Goal: Task Accomplishment & Management: Manage account settings

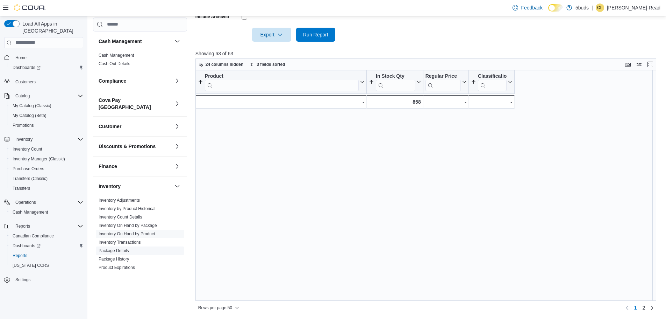
scroll to position [437, 0]
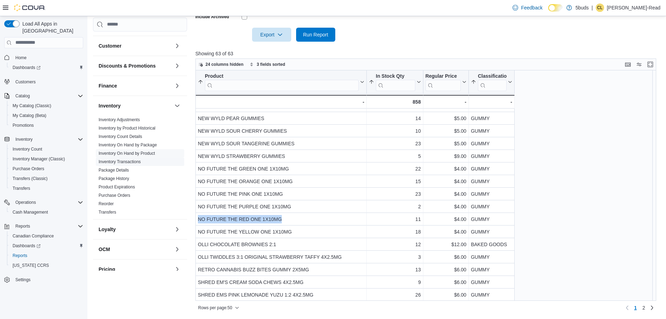
click at [125, 159] on link "Inventory Transactions" at bounding box center [120, 161] width 42 height 5
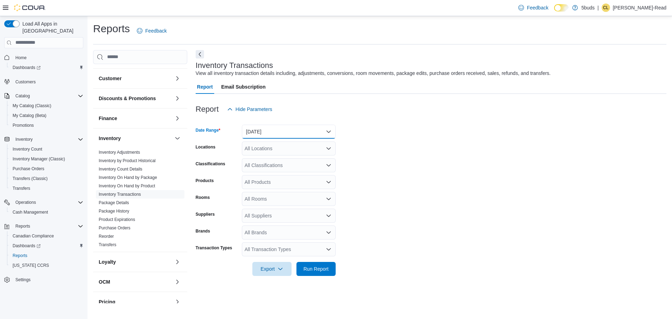
click at [299, 134] on button "[DATE]" at bounding box center [289, 132] width 94 height 14
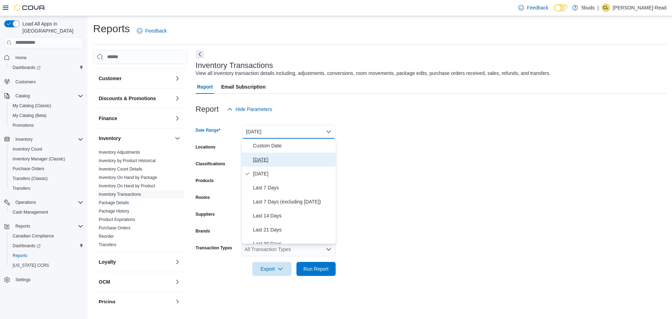
click at [282, 161] on span "[DATE]" at bounding box center [293, 159] width 80 height 8
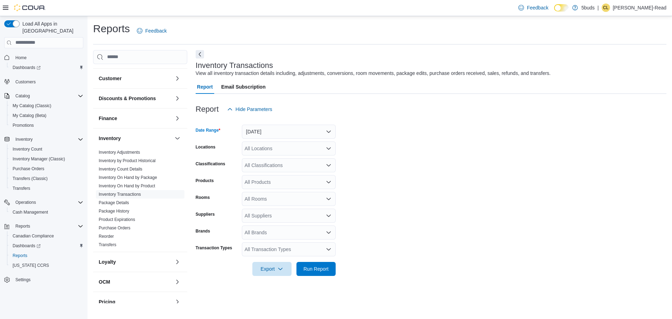
click at [286, 152] on div "All Locations" at bounding box center [289, 148] width 94 height 14
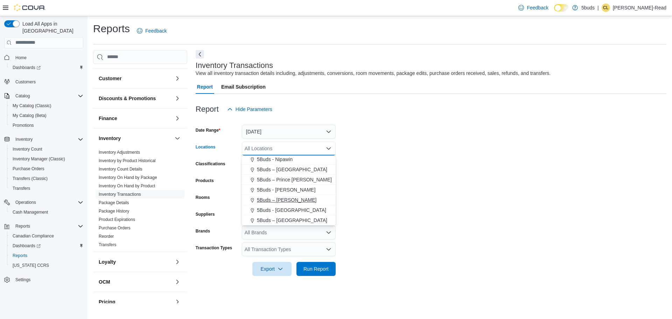
click at [286, 199] on span "5Buds – [PERSON_NAME]" at bounding box center [286, 199] width 59 height 7
click at [457, 220] on form "Date Range [DATE] Locations 5Buds – [PERSON_NAME] Combo box. Selected. 5Buds – …" at bounding box center [431, 196] width 471 height 160
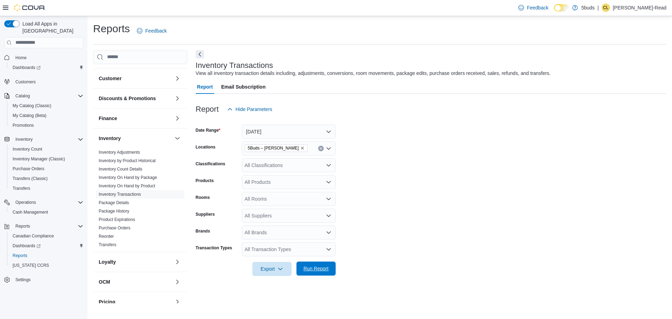
click at [328, 270] on span "Run Report" at bounding box center [315, 268] width 25 height 7
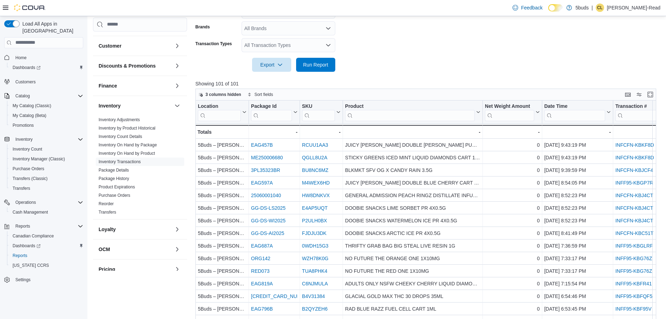
scroll to position [234, 0]
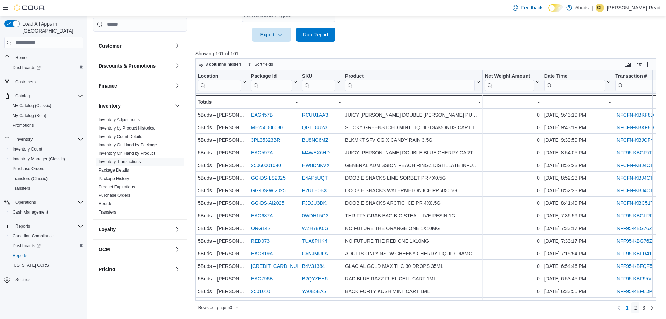
click at [637, 307] on span "2" at bounding box center [636, 307] width 3 height 7
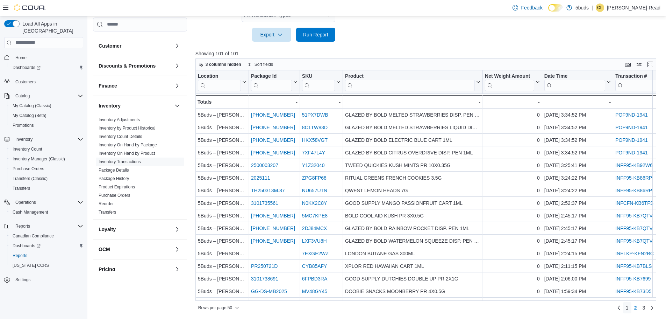
click at [629, 308] on span "1" at bounding box center [627, 307] width 3 height 7
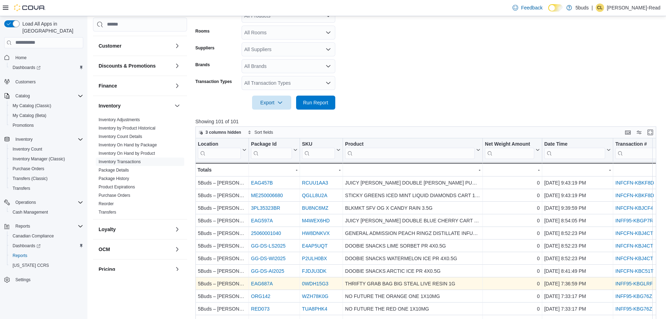
scroll to position [164, 0]
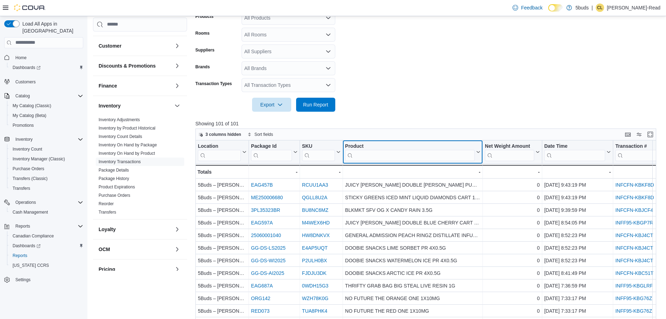
click at [390, 150] on input "search" at bounding box center [410, 154] width 130 height 11
click at [390, 151] on input "search" at bounding box center [410, 154] width 130 height 11
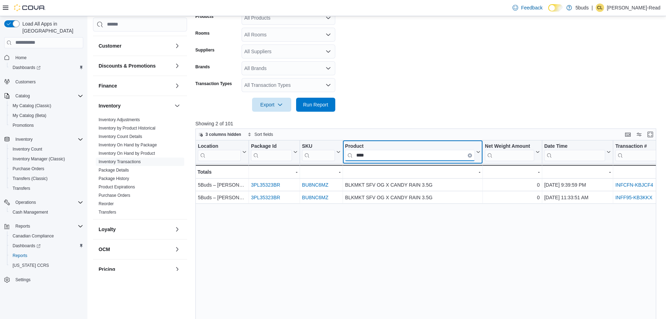
type input "****"
click at [471, 155] on icon "Clear input" at bounding box center [470, 155] width 2 height 2
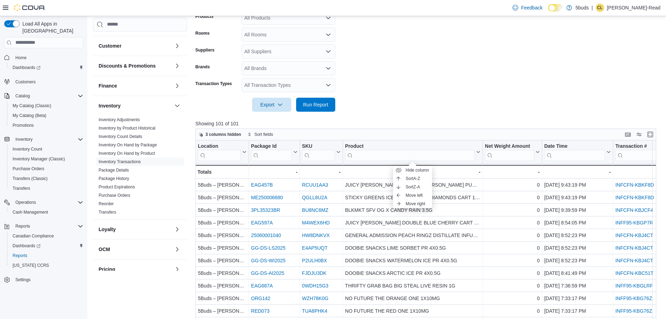
click at [399, 102] on form "Date Range [DATE] Locations 5Buds – [PERSON_NAME] Classifications All Classific…" at bounding box center [429, 32] width 466 height 160
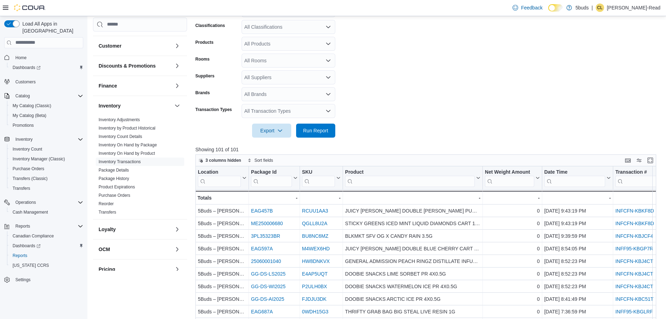
scroll to position [210, 0]
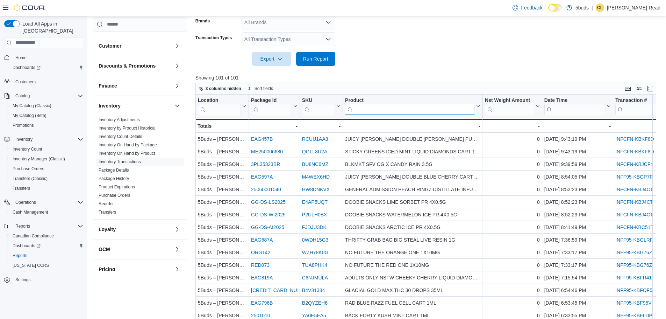
drag, startPoint x: 408, startPoint y: 110, endPoint x: 507, endPoint y: 108, distance: 99.0
click at [408, 110] on input "search" at bounding box center [410, 109] width 130 height 11
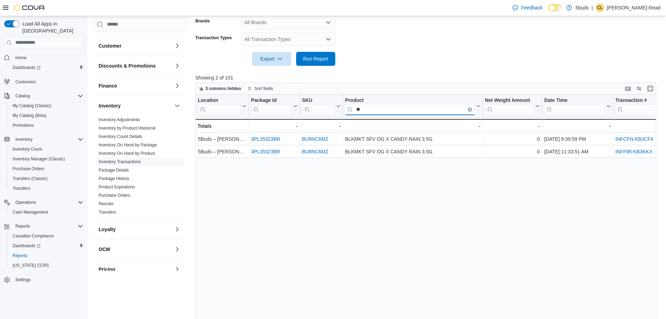
type input "*"
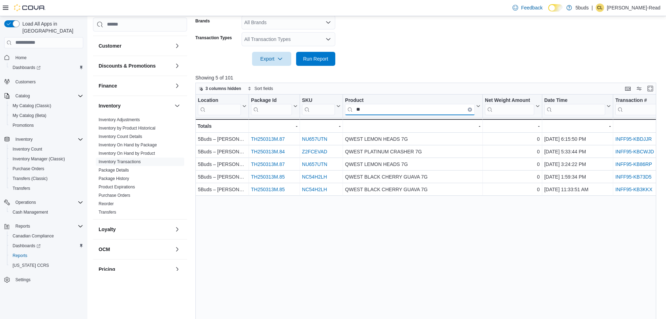
type input "**"
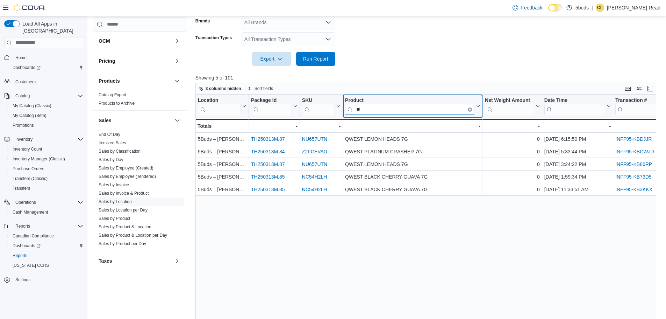
scroll to position [290, 0]
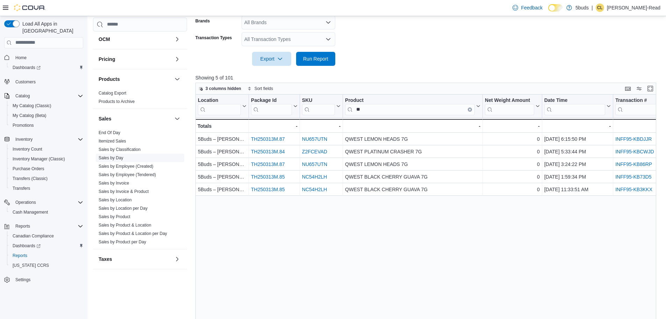
click at [118, 155] on link "Sales by Day" at bounding box center [111, 157] width 25 height 5
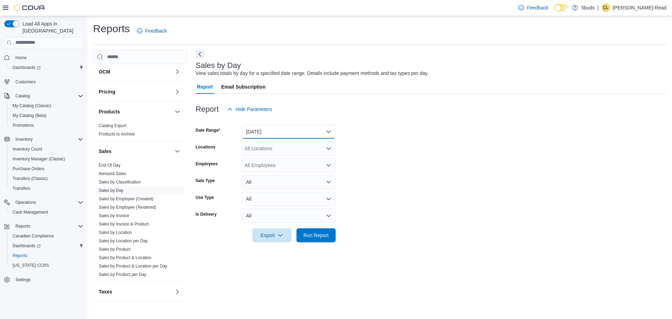
click at [277, 132] on button "[DATE]" at bounding box center [289, 132] width 94 height 14
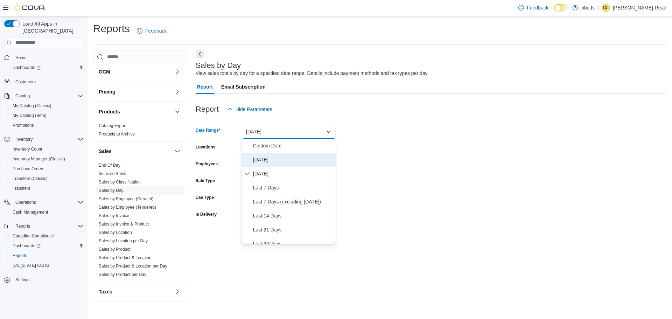
click at [277, 158] on span "[DATE]" at bounding box center [293, 159] width 80 height 8
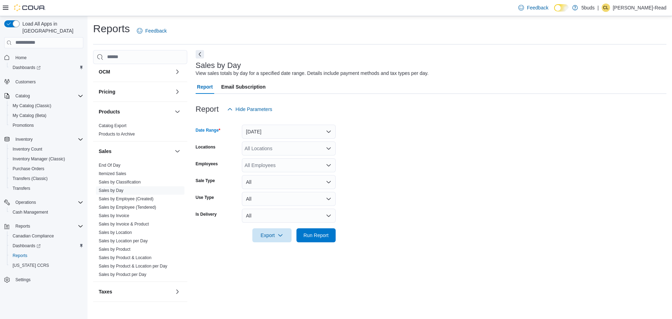
click at [282, 149] on div "All Locations" at bounding box center [289, 148] width 94 height 14
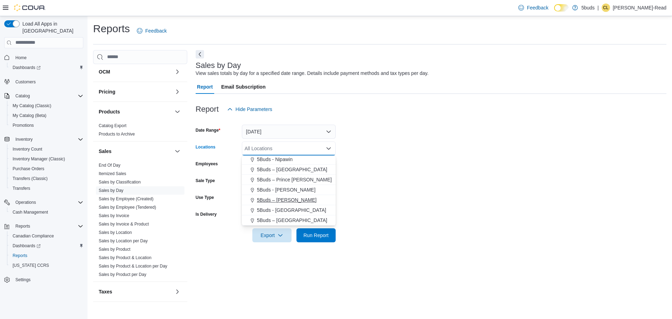
click at [287, 199] on span "5Buds – [PERSON_NAME]" at bounding box center [286, 199] width 59 height 7
click at [499, 193] on form "Date Range [DATE] Locations 5Buds – [PERSON_NAME] Combo box. Selected. 5Buds – …" at bounding box center [431, 179] width 471 height 126
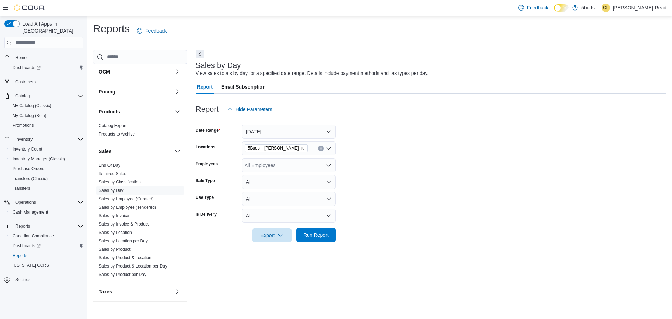
click at [331, 230] on span "Run Report" at bounding box center [316, 235] width 31 height 14
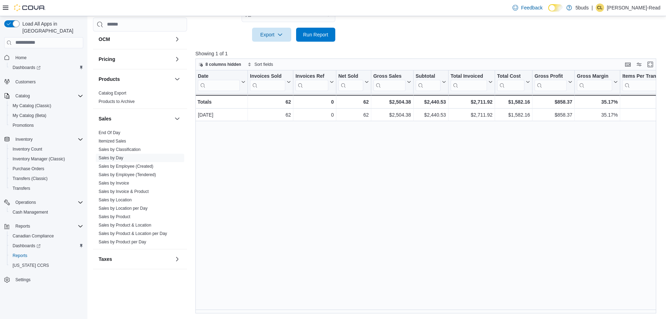
scroll to position [0, 316]
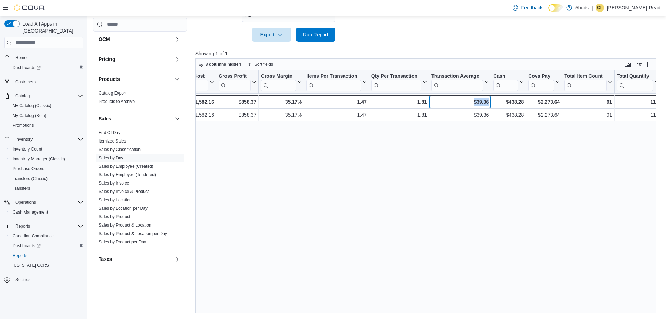
drag, startPoint x: 472, startPoint y: 103, endPoint x: 489, endPoint y: 102, distance: 17.2
click at [489, 102] on div "$39.36 - Transaction Average, column 13, row 2" at bounding box center [461, 102] width 62 height 14
copy div "$39.36"
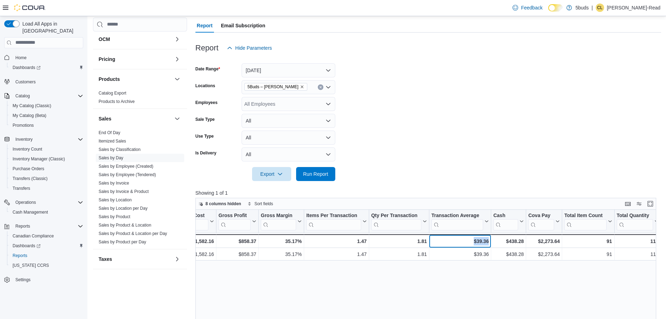
scroll to position [61, 0]
click at [304, 68] on button "[DATE]" at bounding box center [289, 71] width 94 height 14
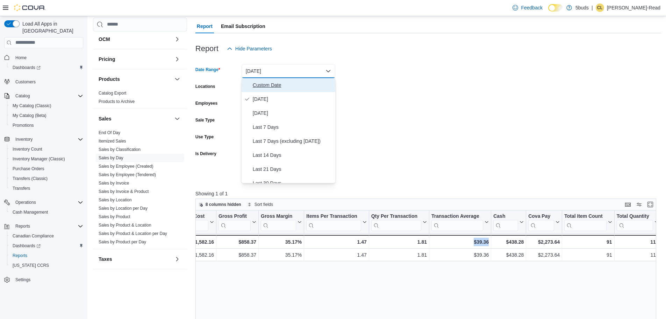
click at [275, 84] on span "Custom Date" at bounding box center [293, 85] width 80 height 8
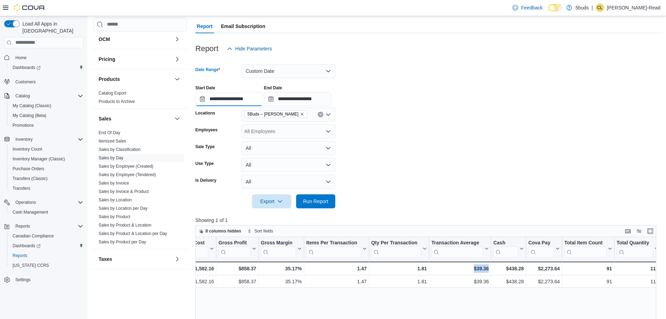
click at [239, 100] on input "**********" at bounding box center [229, 99] width 67 height 14
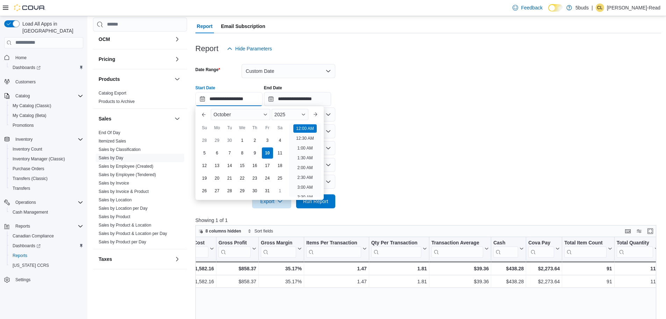
scroll to position [22, 0]
click at [240, 143] on div "1" at bounding box center [242, 140] width 12 height 12
type input "**********"
click at [479, 132] on form "**********" at bounding box center [429, 132] width 466 height 153
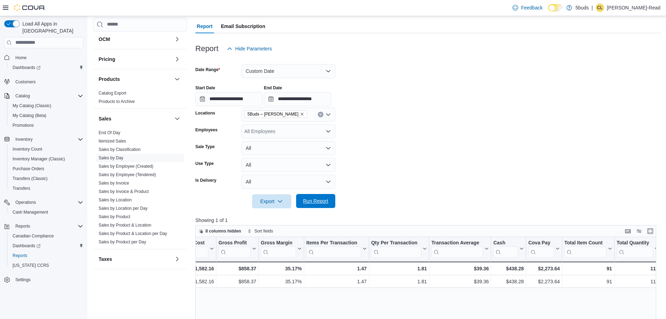
click at [322, 200] on span "Run Report" at bounding box center [315, 200] width 25 height 7
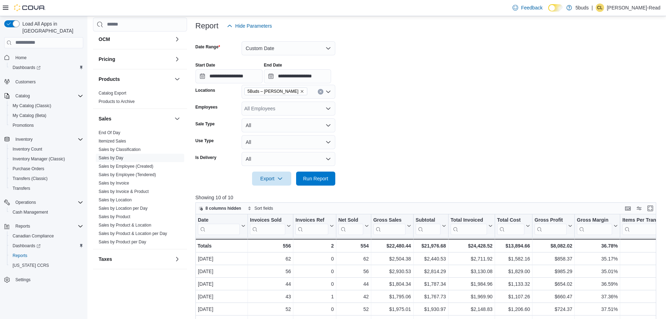
scroll to position [96, 0]
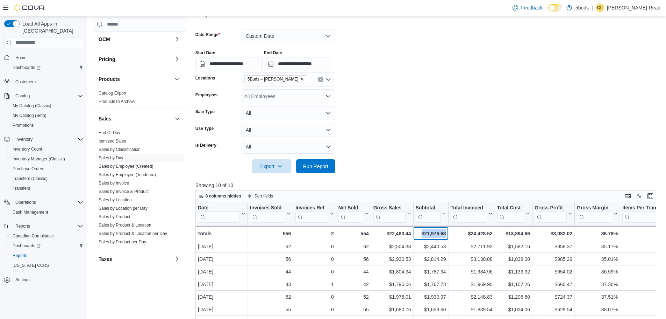
drag, startPoint x: 421, startPoint y: 234, endPoint x: 446, endPoint y: 235, distance: 25.9
click at [446, 235] on div "$21,976.68 - Subtotal, column 6, row 11" at bounding box center [431, 233] width 35 height 14
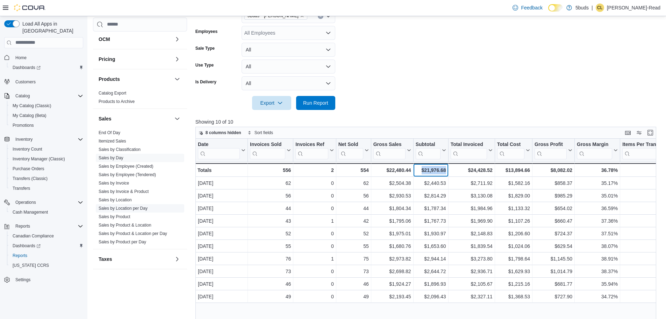
scroll to position [227, 0]
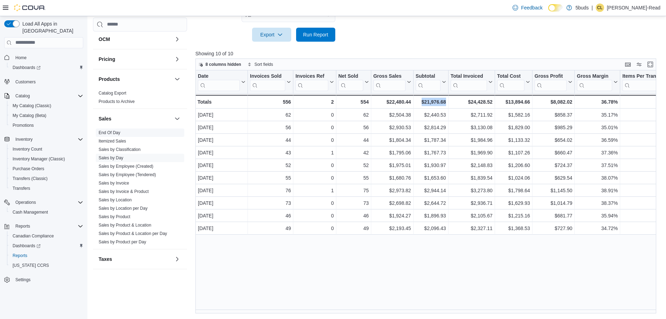
click at [115, 130] on link "End Of Day" at bounding box center [110, 132] width 22 height 5
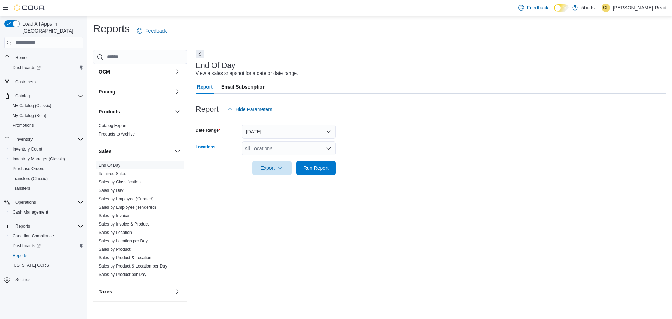
click at [284, 149] on div "All Locations" at bounding box center [289, 148] width 94 height 14
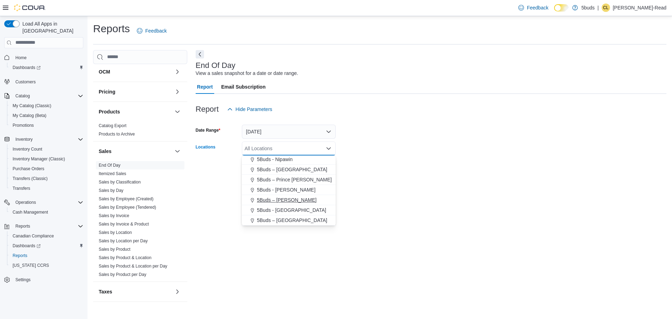
click at [290, 199] on span "5Buds – [PERSON_NAME]" at bounding box center [286, 199] width 59 height 7
click at [495, 190] on div "End Of Day View a sales snapshot for a date or date range. Report Email Subscri…" at bounding box center [431, 176] width 471 height 253
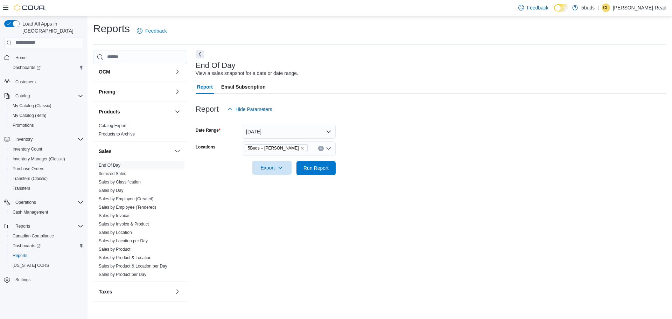
click at [277, 169] on icon "button" at bounding box center [280, 168] width 6 height 6
click at [277, 181] on span "Export to Excel" at bounding box center [272, 182] width 31 height 6
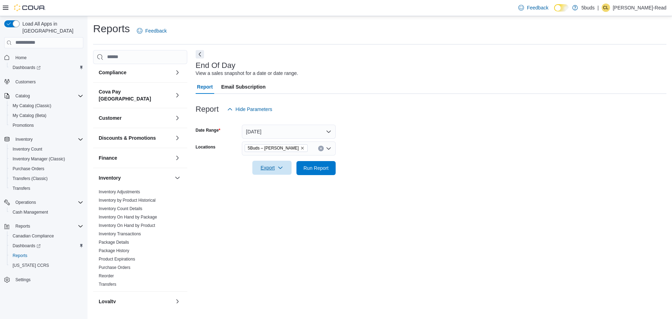
scroll to position [0, 0]
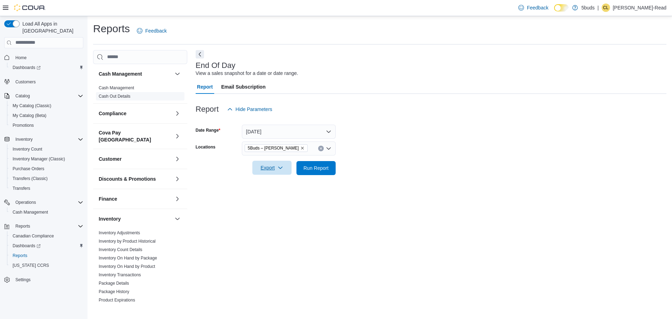
click at [121, 97] on link "Cash Out Details" at bounding box center [115, 96] width 32 height 5
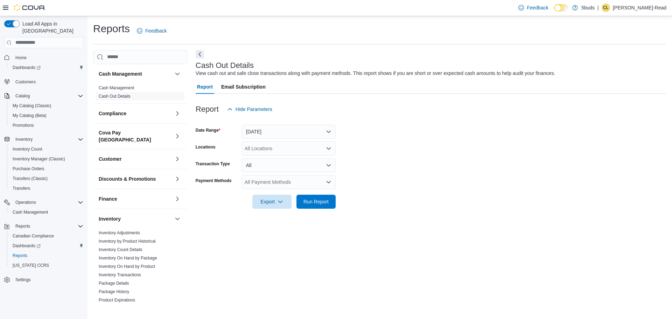
drag, startPoint x: 278, startPoint y: 145, endPoint x: 282, endPoint y: 149, distance: 5.7
click at [278, 146] on div "All Locations" at bounding box center [289, 148] width 94 height 14
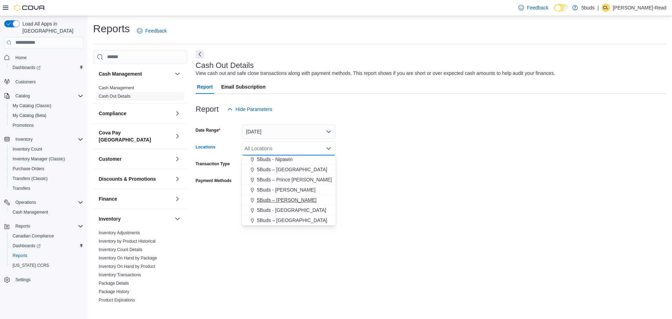
click at [292, 198] on span "5Buds – [PERSON_NAME]" at bounding box center [286, 199] width 59 height 7
click at [605, 225] on div "Cash Out Details View cash out and safe close transactions along with payment m…" at bounding box center [431, 176] width 471 height 253
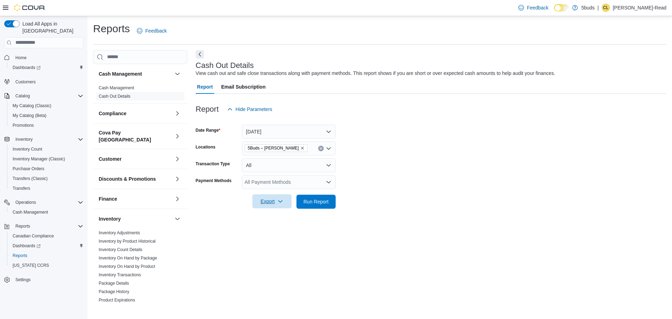
click at [274, 202] on span "Export" at bounding box center [271, 201] width 31 height 14
click at [279, 215] on span "Export to Excel" at bounding box center [272, 216] width 31 height 6
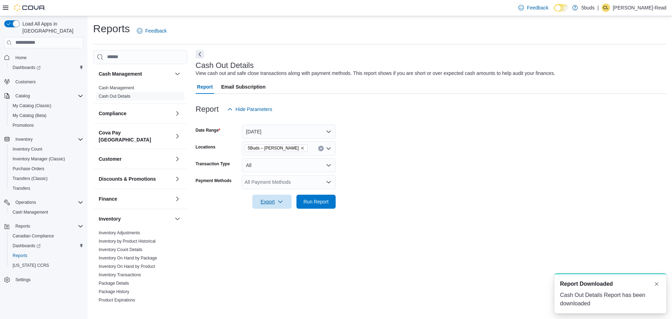
scroll to position [0, 0]
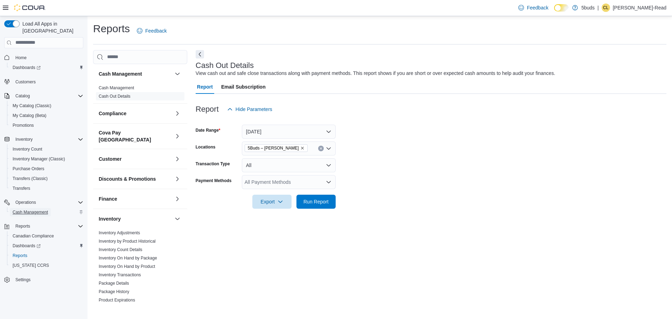
click at [31, 209] on span "Cash Management" at bounding box center [30, 212] width 35 height 6
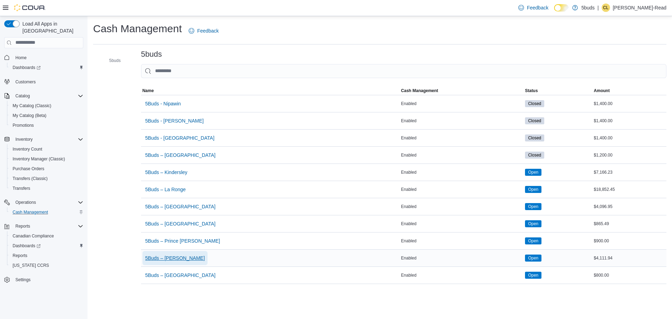
click at [178, 256] on span "5Buds – [PERSON_NAME]" at bounding box center [174, 257] width 59 height 7
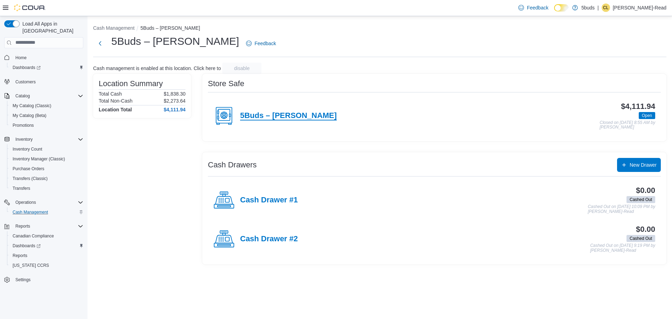
click at [283, 115] on h4 "5Buds – [PERSON_NAME]" at bounding box center [288, 115] width 97 height 9
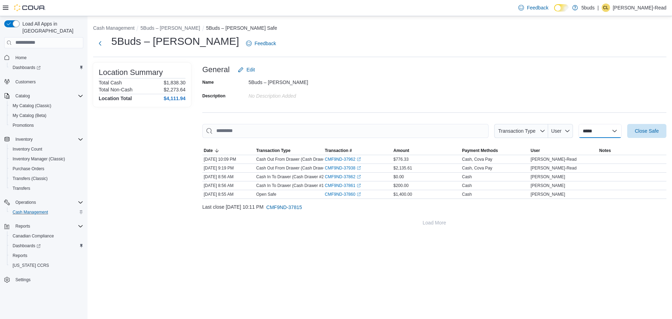
click at [599, 127] on select "**********" at bounding box center [599, 131] width 43 height 14
select select "**********"
click at [578, 124] on select "**********" at bounding box center [599, 131] width 43 height 14
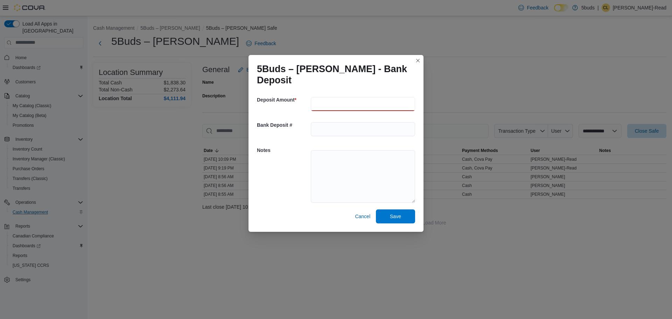
click at [338, 100] on input "number" at bounding box center [363, 104] width 104 height 14
type input "******"
click at [402, 209] on span "Save" at bounding box center [395, 216] width 31 height 14
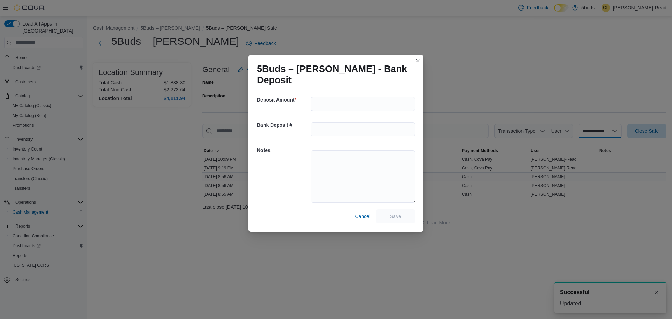
select select
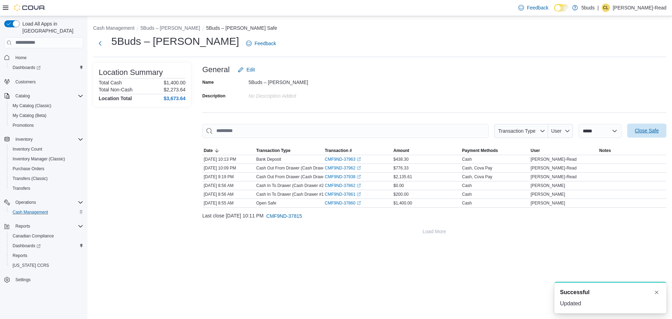
click at [654, 132] on span "Close Safe" at bounding box center [647, 130] width 24 height 7
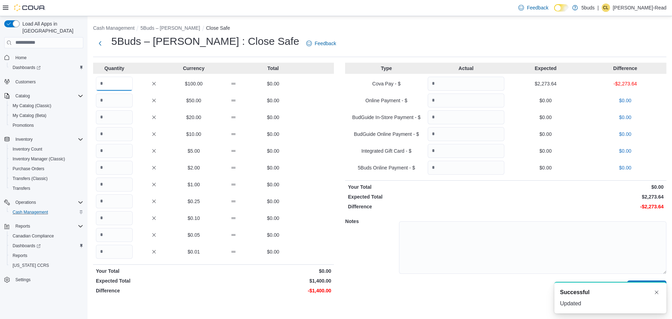
click at [117, 87] on input "Quantity" at bounding box center [114, 84] width 37 height 14
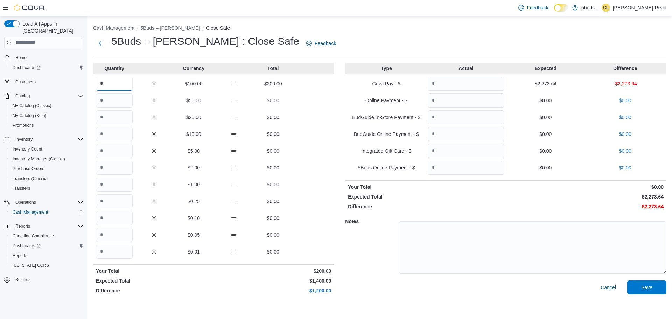
type input "*"
type input "**"
type input "***"
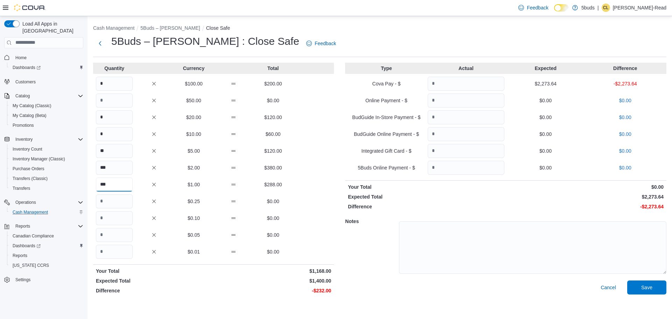
type input "***"
click at [475, 81] on input "Quantity" at bounding box center [466, 84] width 77 height 14
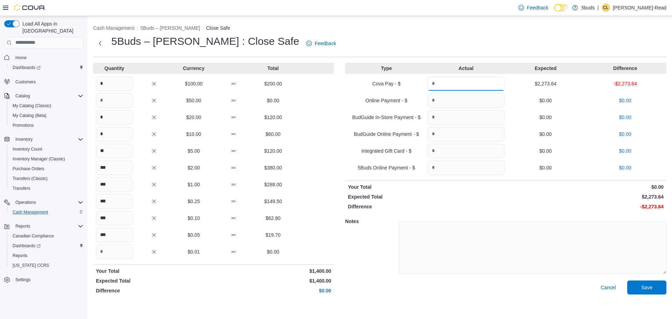
click at [458, 84] on input "Quantity" at bounding box center [466, 84] width 77 height 14
type input "*******"
click at [648, 287] on span "Save" at bounding box center [646, 286] width 11 height 7
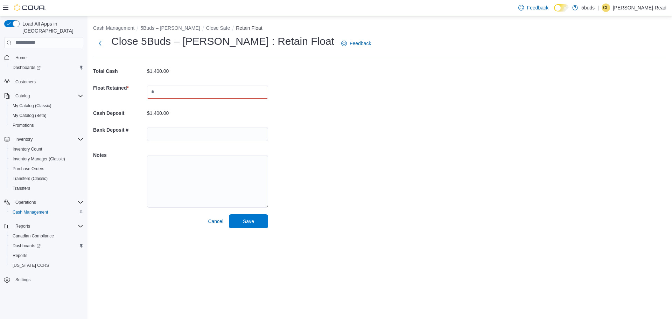
click at [208, 91] on input "text" at bounding box center [207, 92] width 121 height 14
type input "****"
click at [254, 221] on span "Save" at bounding box center [248, 221] width 31 height 14
